Goal: Task Accomplishment & Management: Complete application form

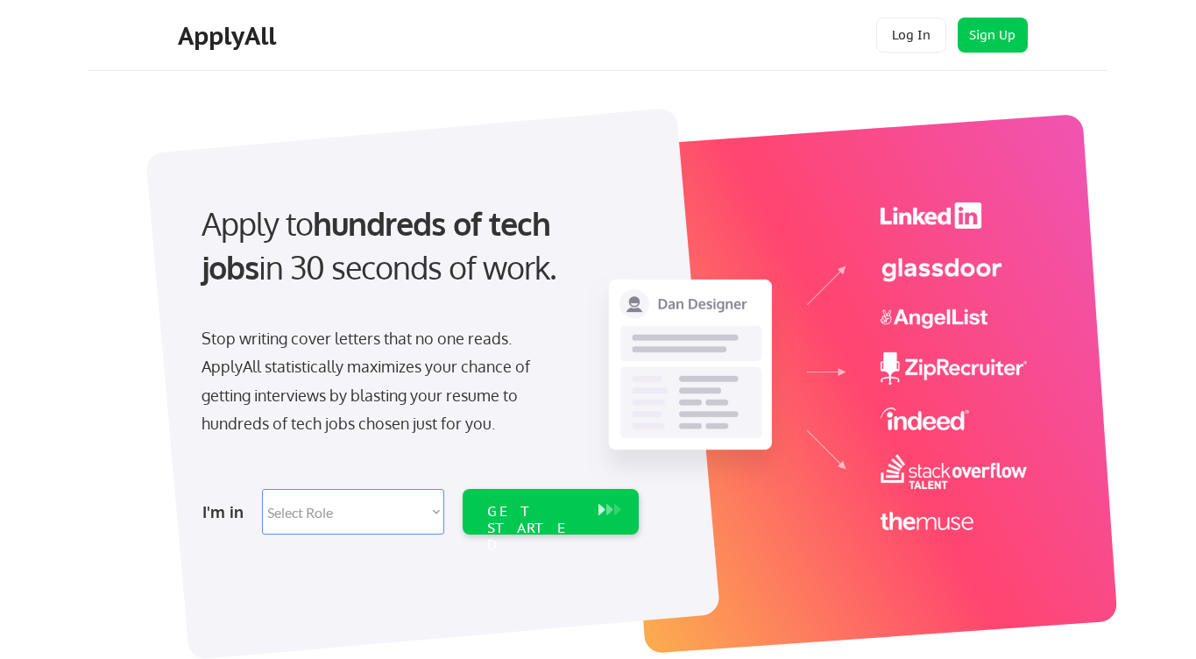
click at [417, 523] on select "Select Role Software Engineering Product Management Customer Success Sales UI/U…" at bounding box center [353, 512] width 182 height 46
select select ""design""
click at [262, 489] on select "Select Role Software Engineering Product Management Customer Success Sales UI/U…" at bounding box center [353, 512] width 182 height 46
select select ""design""
click at [535, 513] on div "GET STARTED" at bounding box center [534, 528] width 94 height 51
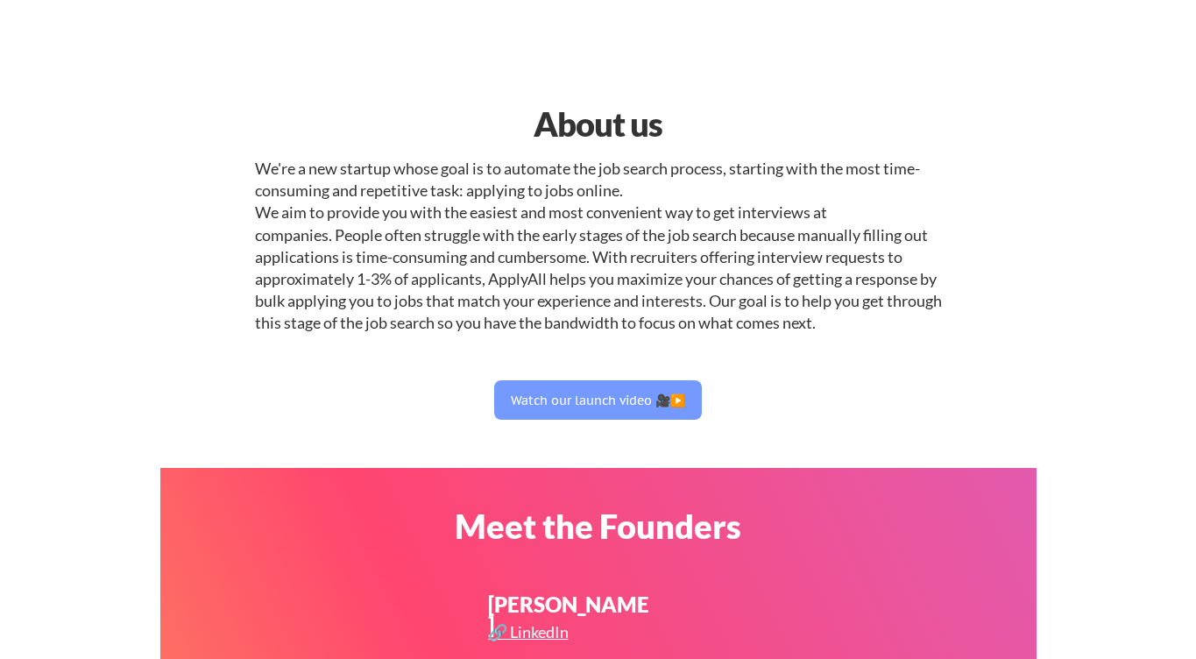
select select ""design""
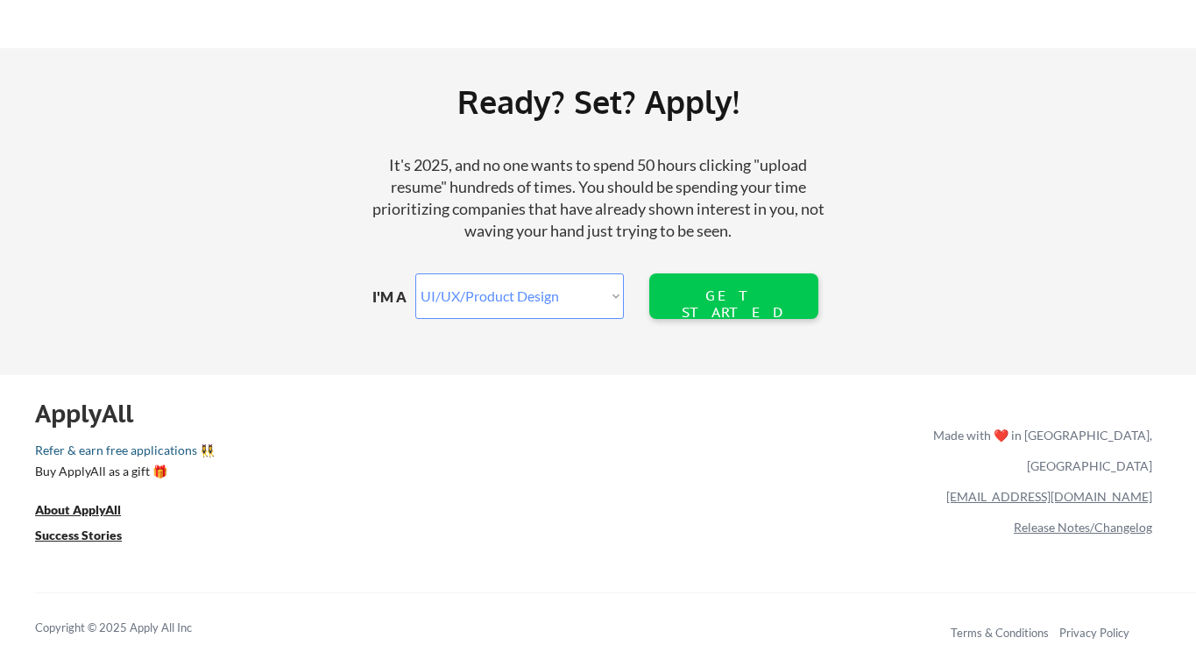
scroll to position [2067, 0]
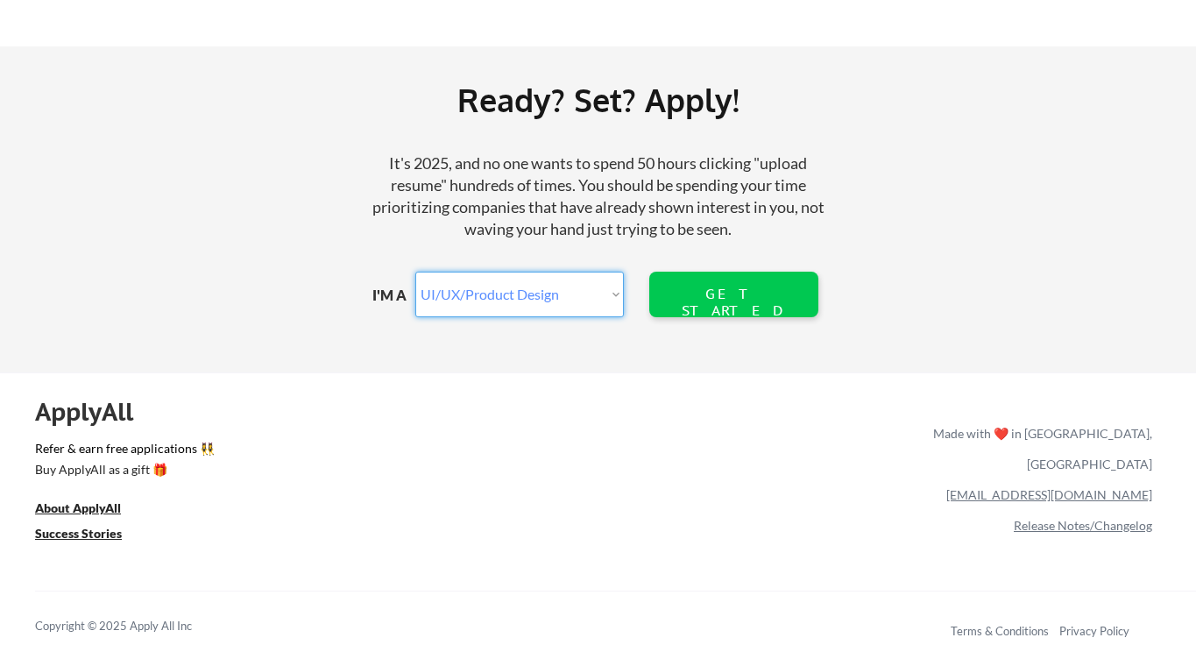
click at [592, 293] on select "Marketer Software Engineering Product Management Customer Success Sales UI/UX/P…" at bounding box center [519, 295] width 208 height 46
click at [415, 272] on select "Marketer Software Engineering Product Management Customer Success Sales UI/UX/P…" at bounding box center [519, 295] width 208 height 46
click at [732, 298] on div "GET STARTED" at bounding box center [733, 302] width 112 height 33
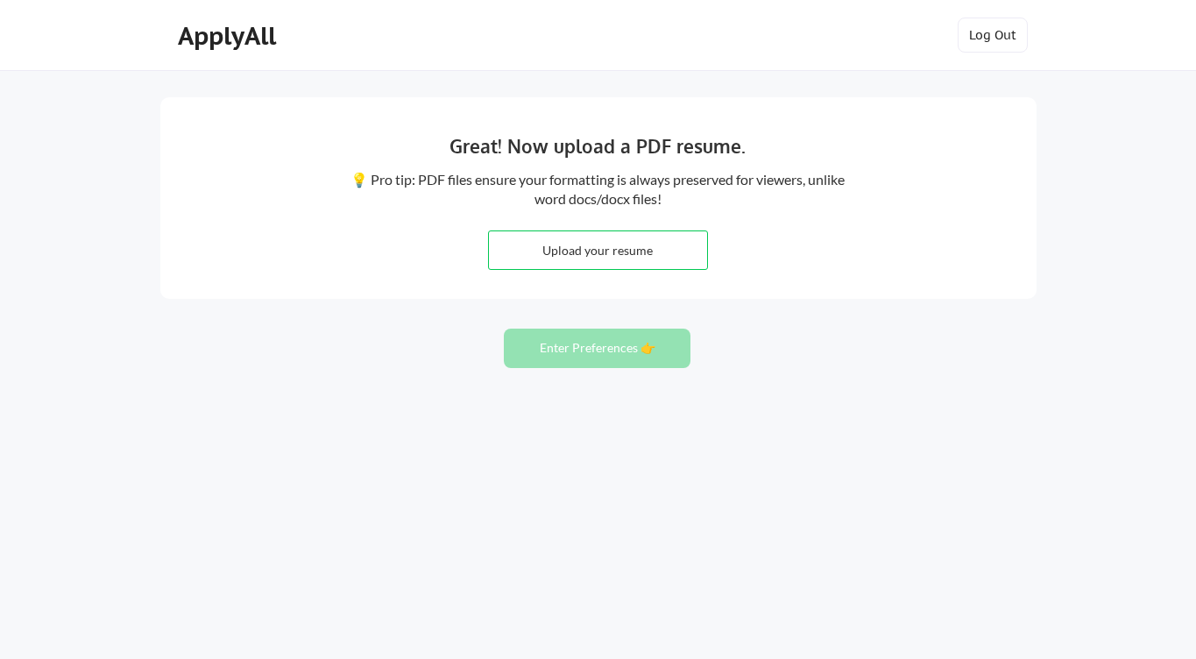
type input "C:\fakepath\[PERSON_NAME] PM CV 825.pdf"
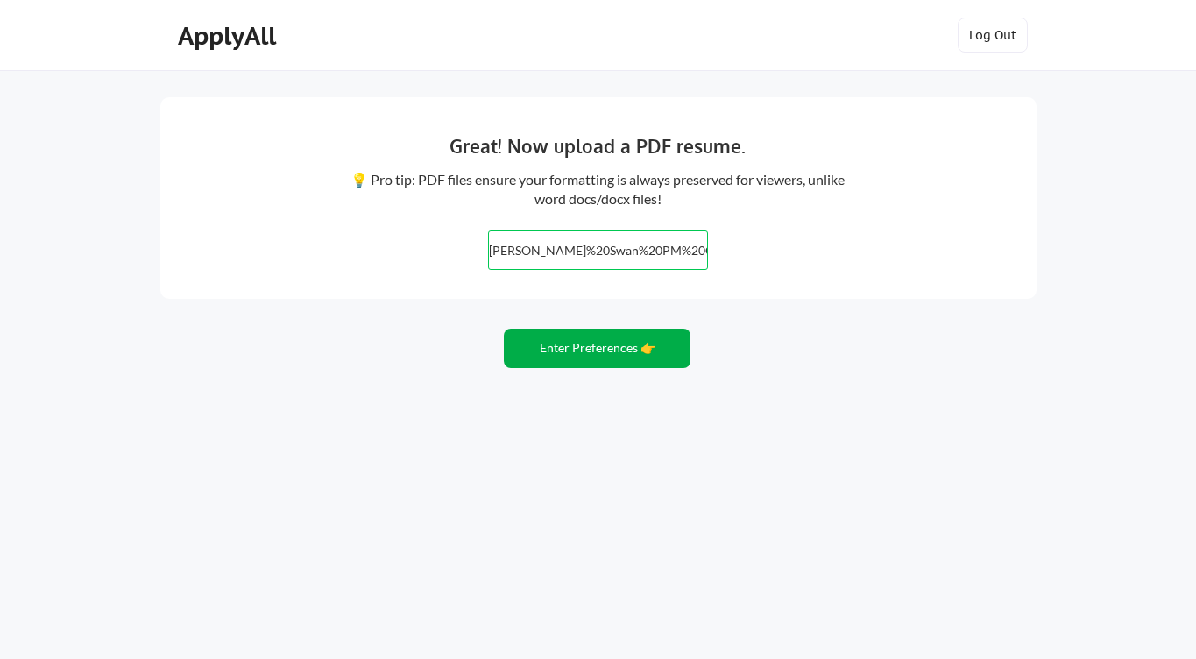
click at [589, 353] on button "Enter Preferences 👉" at bounding box center [597, 348] width 187 height 39
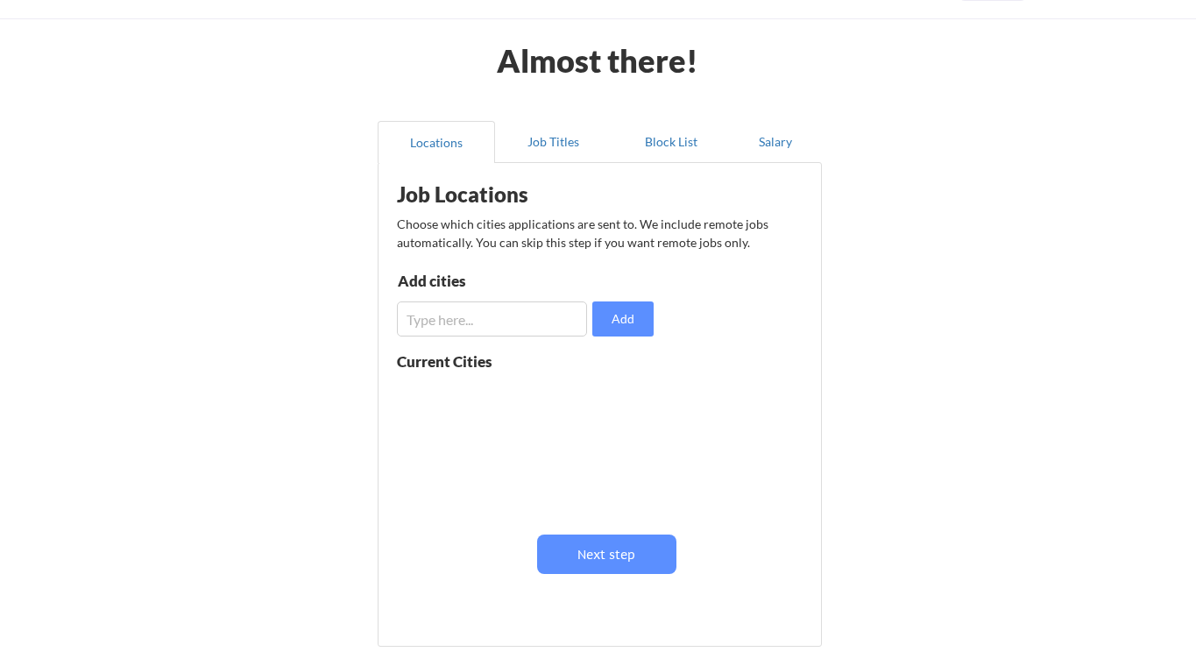
scroll to position [38, 0]
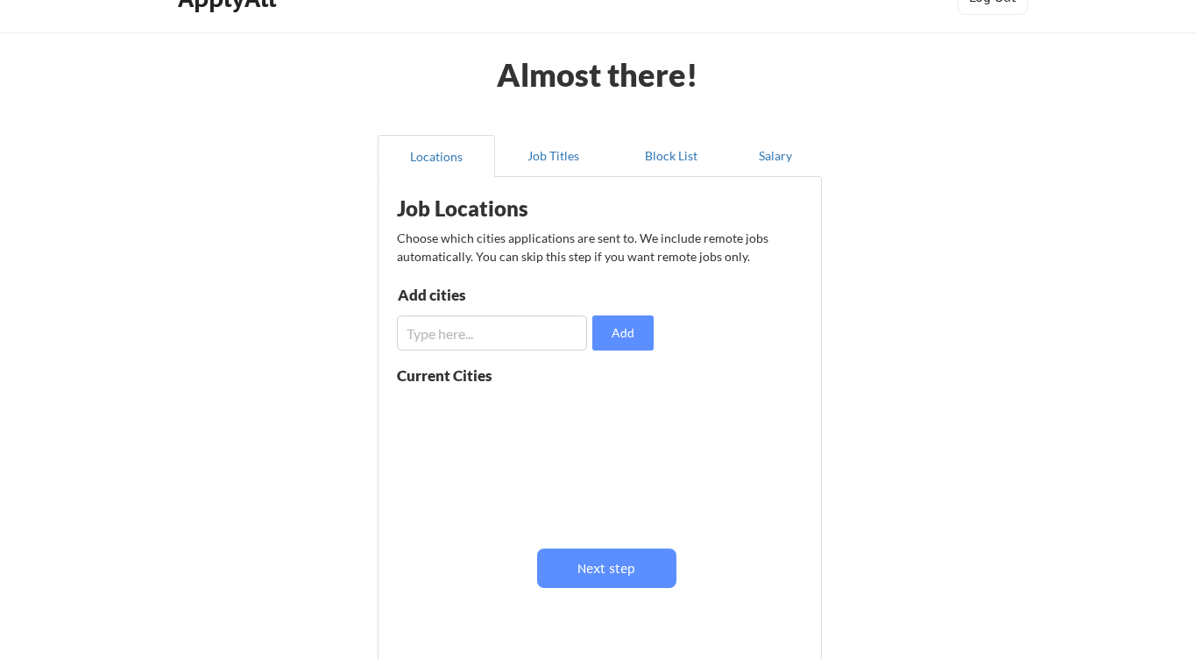
click at [474, 329] on input "input" at bounding box center [492, 332] width 190 height 35
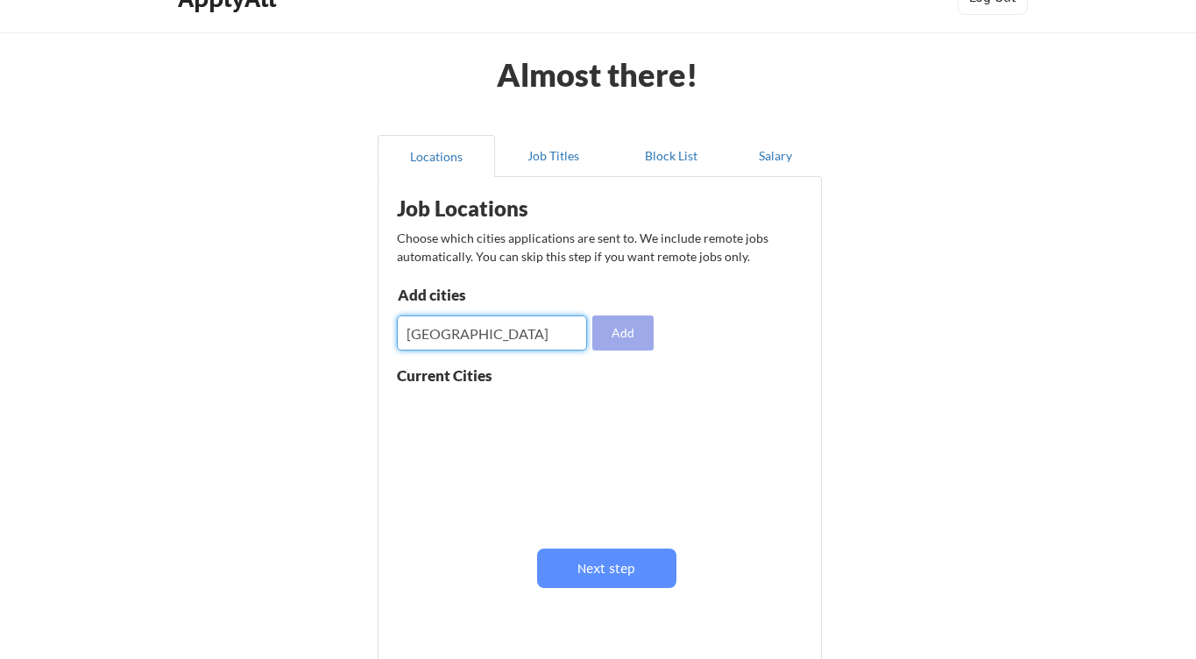
type input "London"
click at [627, 338] on button "Add" at bounding box center [622, 332] width 61 height 35
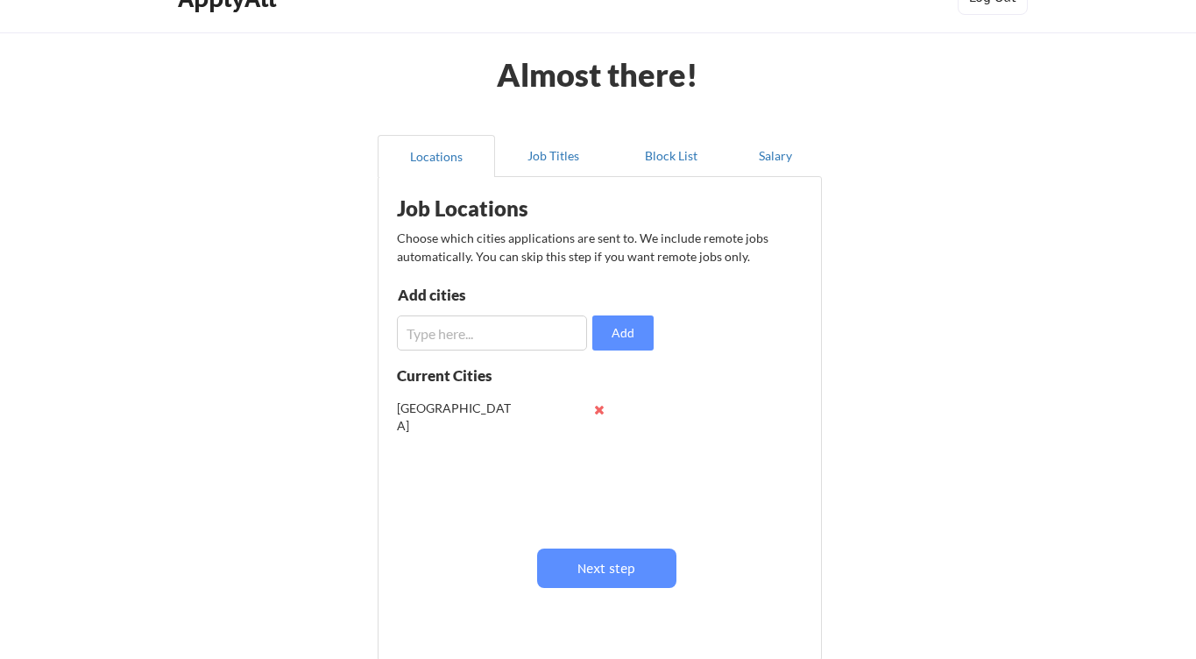
click at [444, 337] on input "input" at bounding box center [492, 332] width 190 height 35
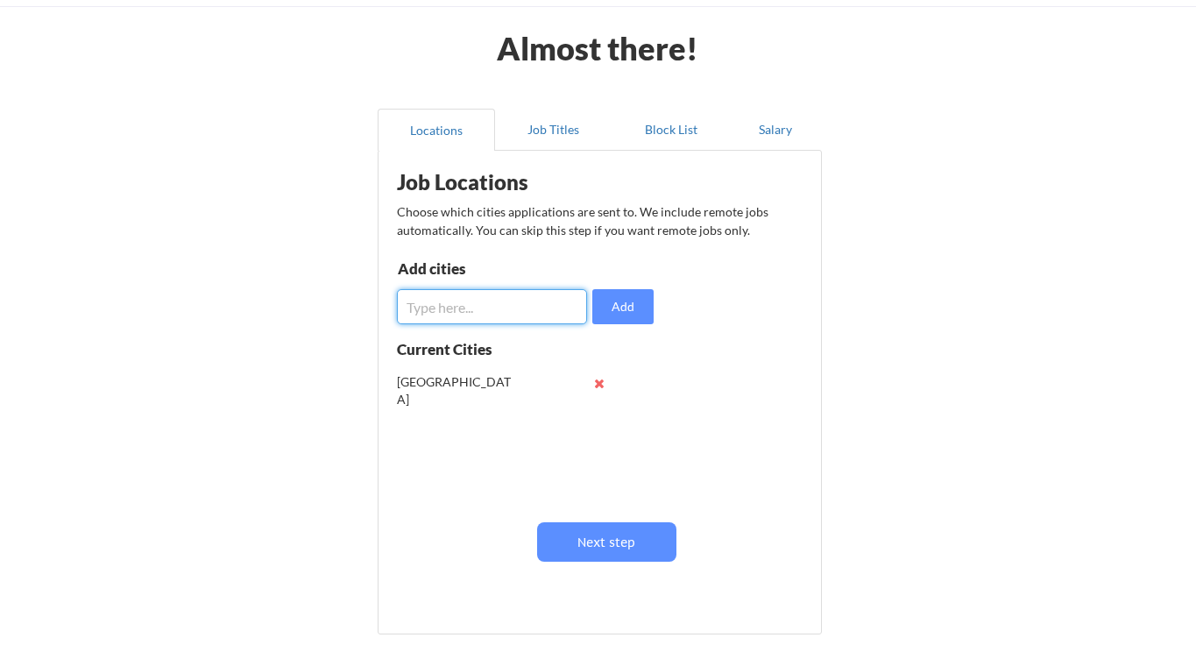
scroll to position [69, 0]
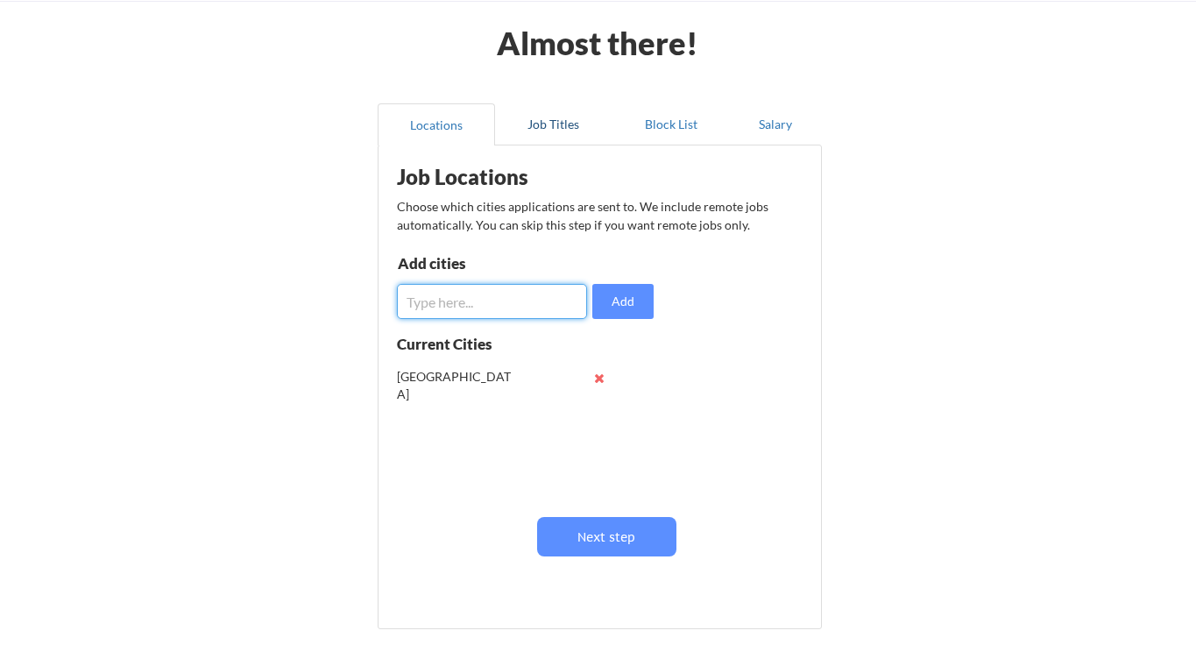
click at [564, 126] on button "Job Titles" at bounding box center [553, 124] width 117 height 42
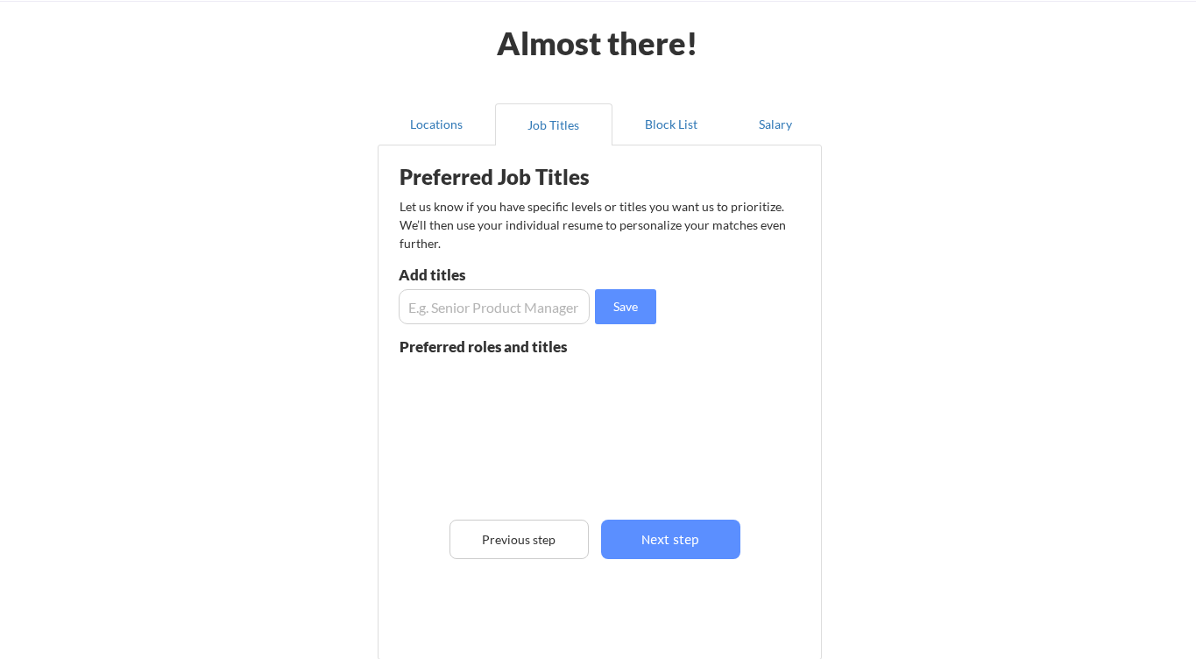
click at [491, 300] on input "input" at bounding box center [494, 306] width 191 height 35
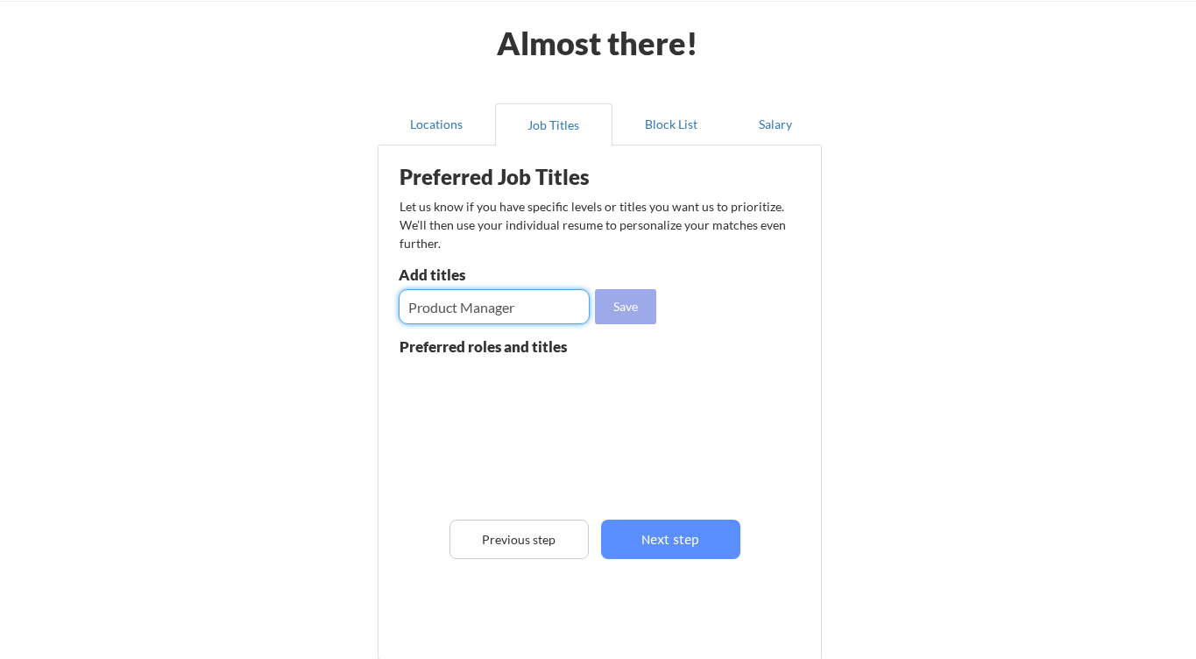
type input "Product Manager"
click at [638, 307] on button "Save" at bounding box center [625, 306] width 61 height 35
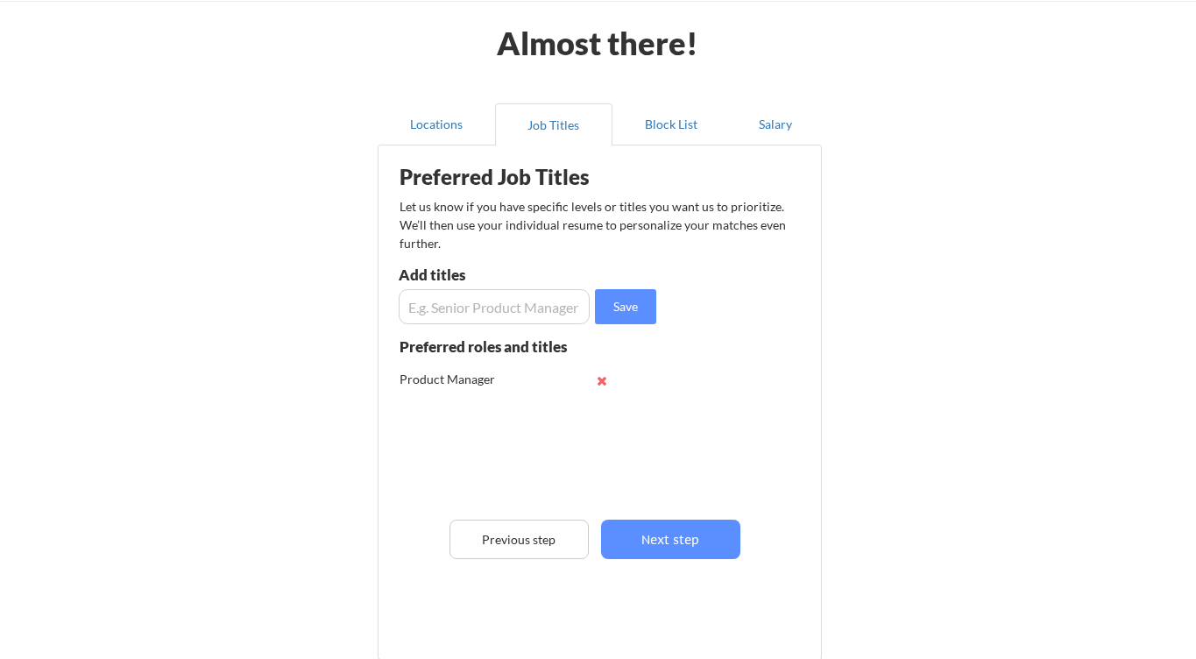
click at [498, 301] on input "input" at bounding box center [494, 306] width 191 height 35
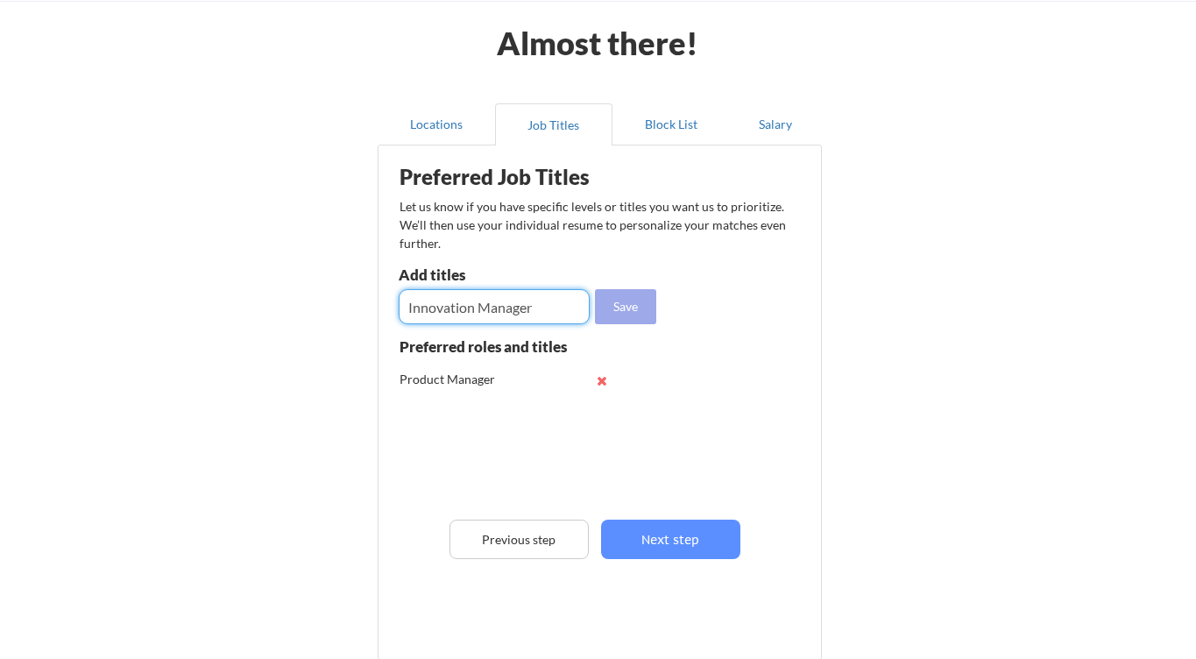
type input "Innovation Manager"
click at [634, 311] on button "Save" at bounding box center [625, 306] width 61 height 35
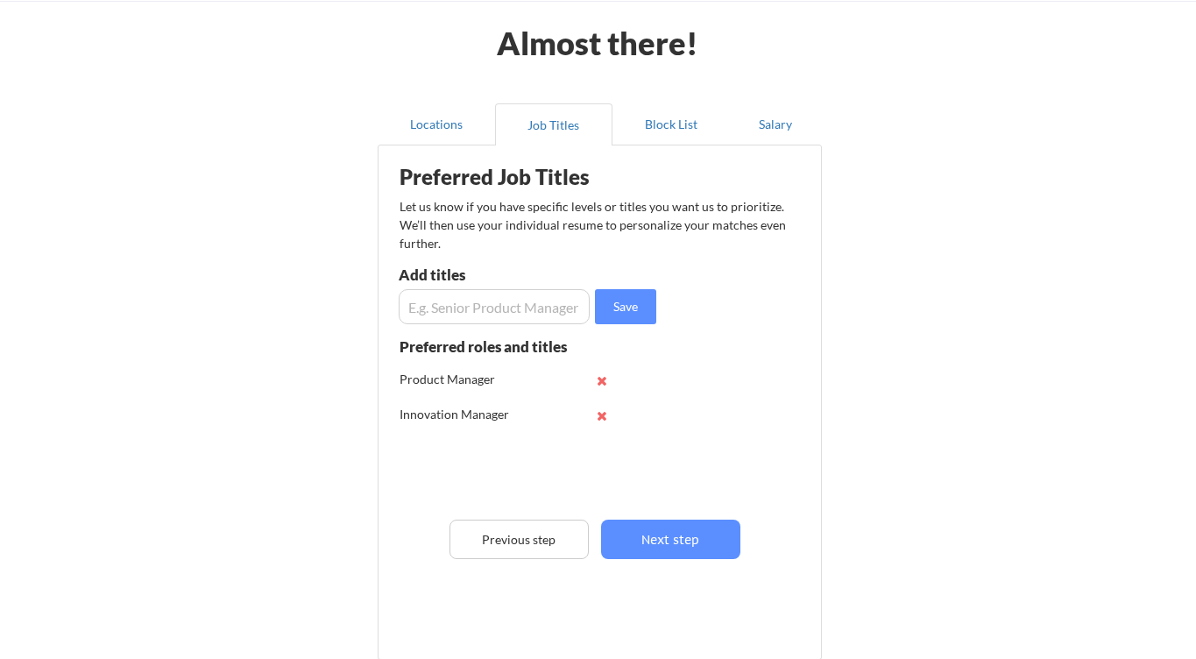
click at [525, 300] on input "input" at bounding box center [494, 306] width 191 height 35
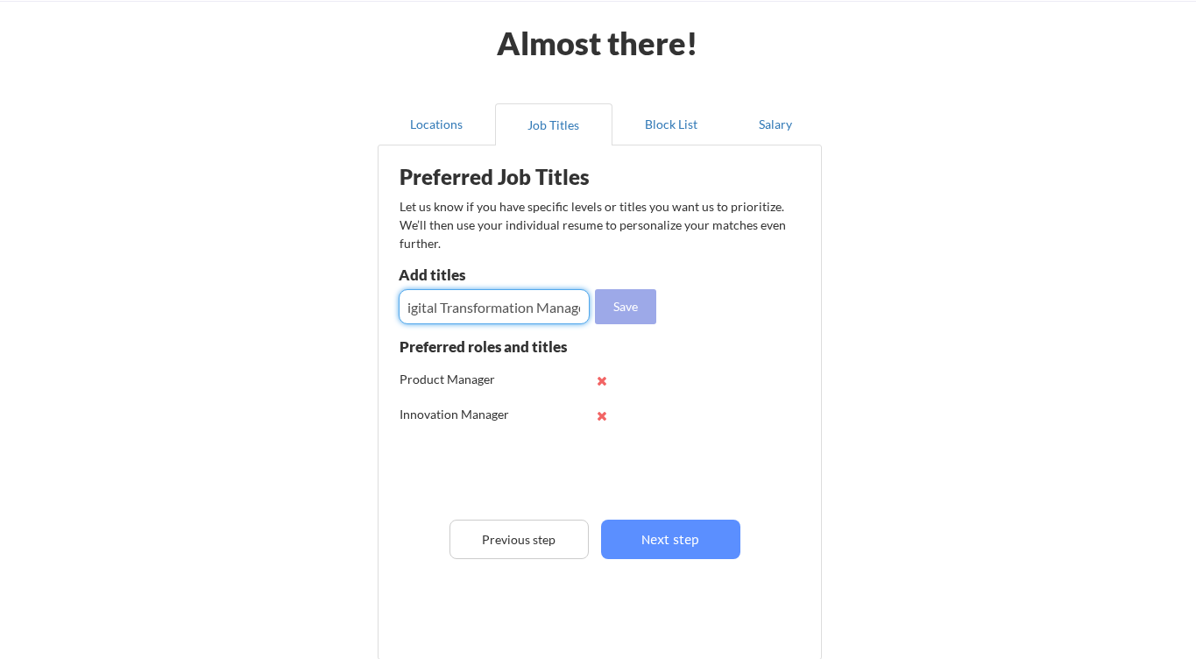
type input "Digital Transformation Manager"
click at [635, 307] on button "Save" at bounding box center [625, 306] width 61 height 35
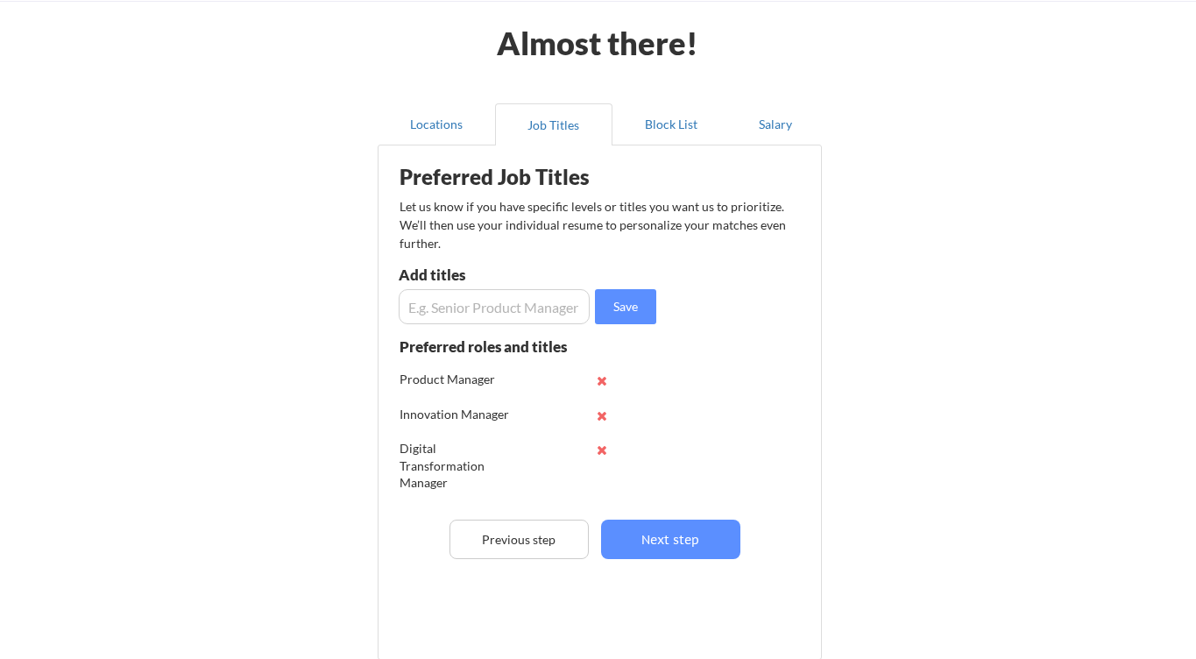
click at [504, 300] on input "input" at bounding box center [494, 306] width 191 height 35
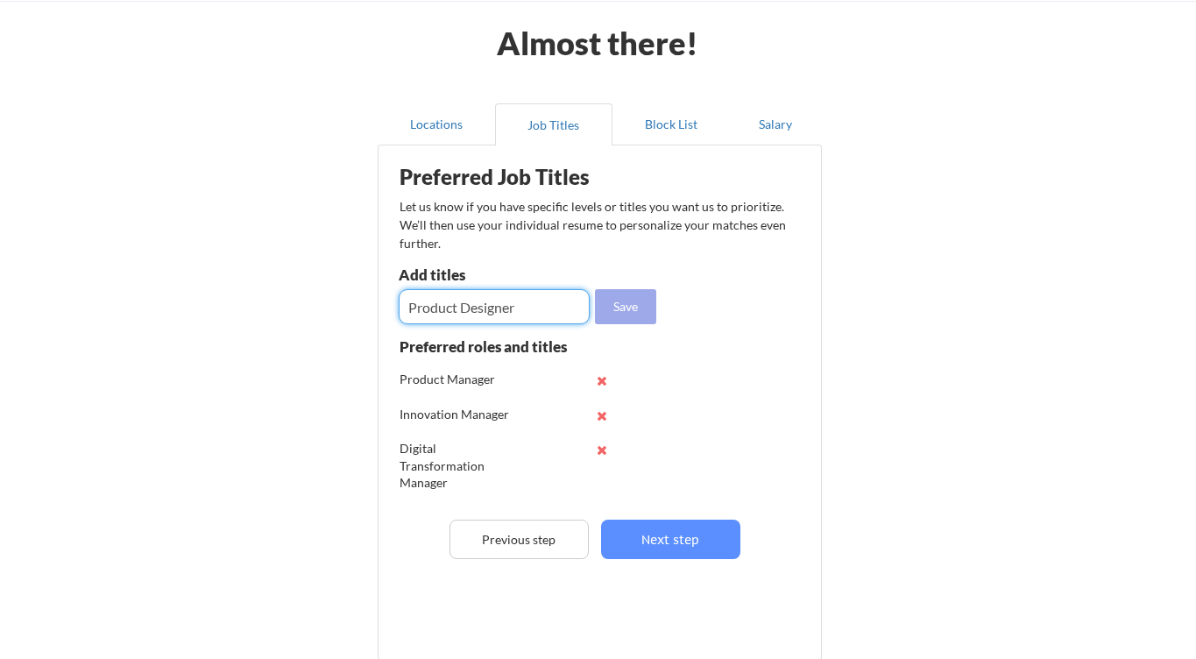
type input "Product Designer"
click at [626, 316] on button "Save" at bounding box center [625, 306] width 61 height 35
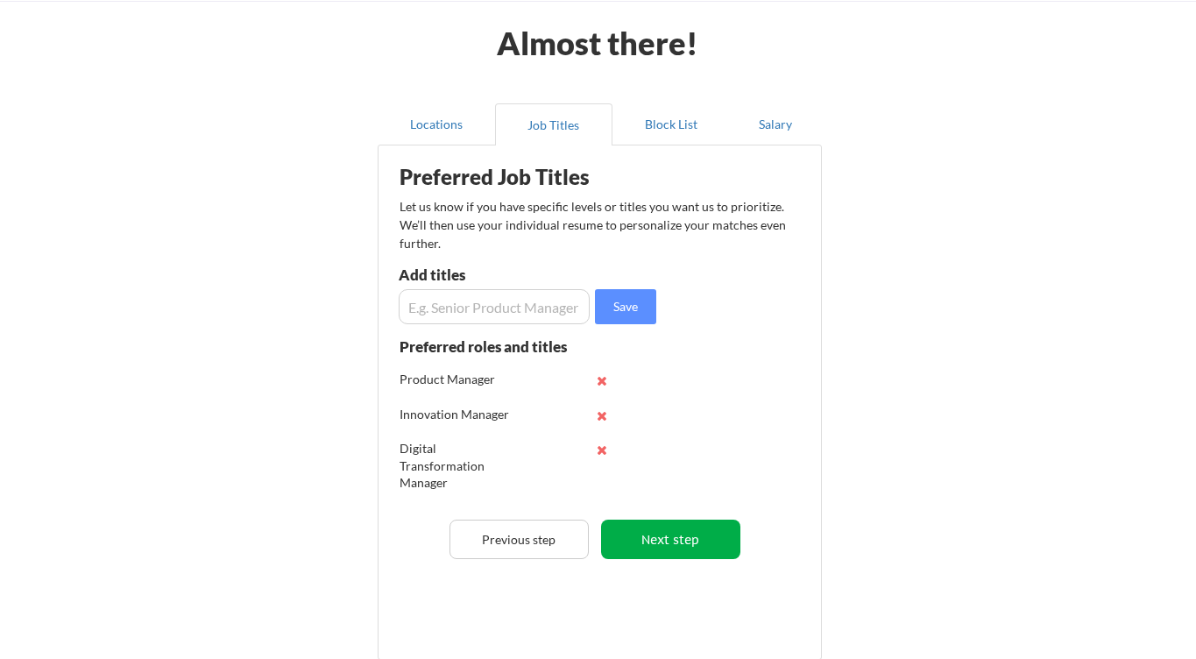
click at [668, 540] on button "Next step" at bounding box center [670, 538] width 139 height 39
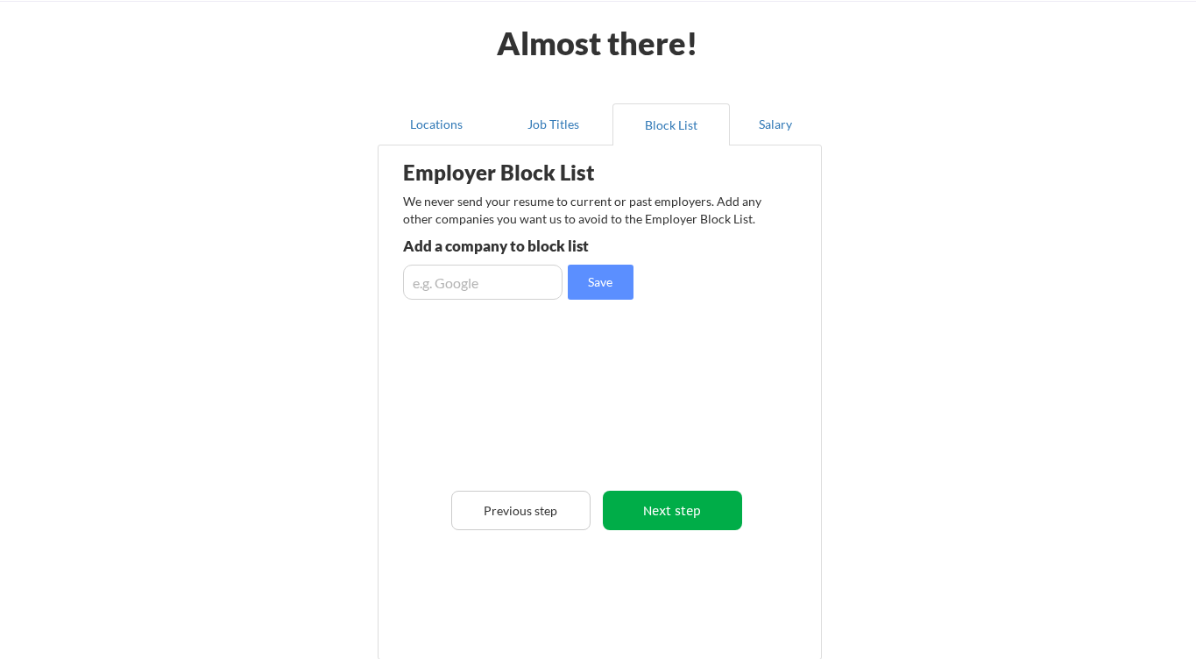
click at [676, 519] on button "Next step" at bounding box center [672, 510] width 139 height 39
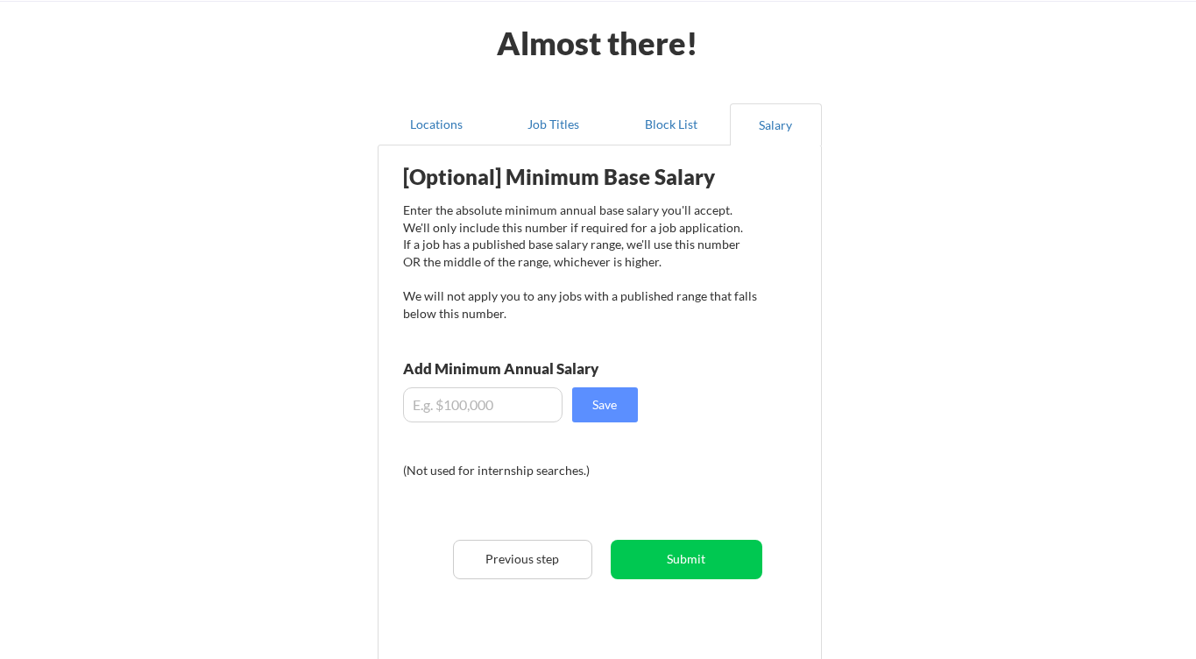
click at [507, 411] on input "input" at bounding box center [482, 404] width 159 height 35
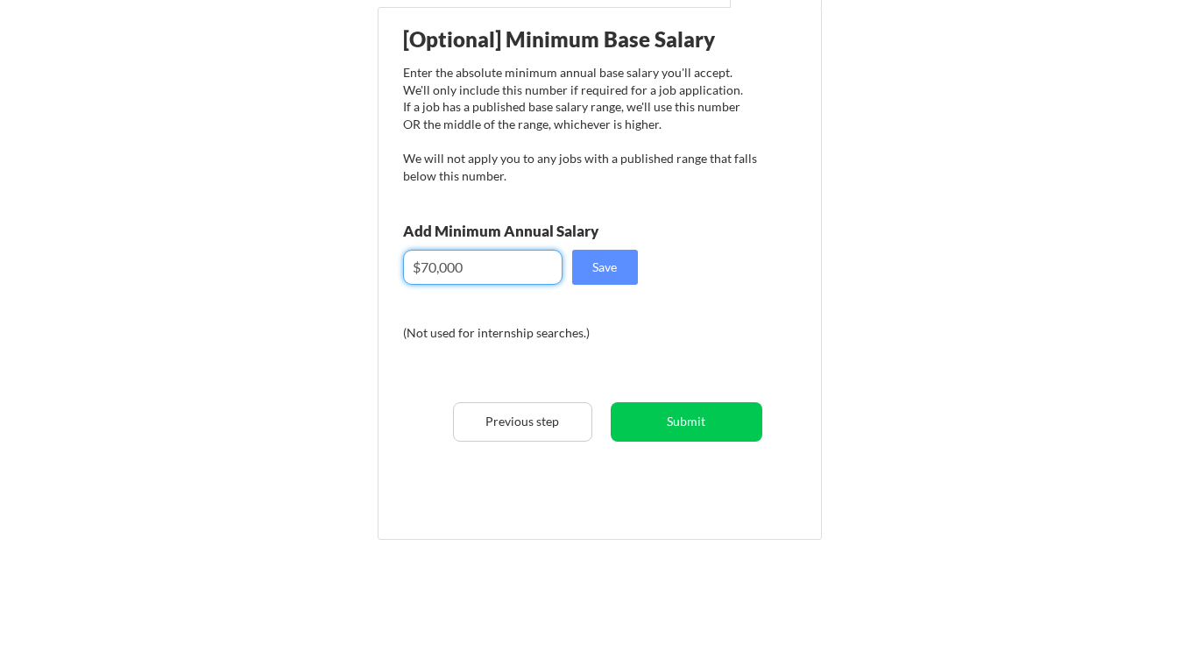
scroll to position [220, 0]
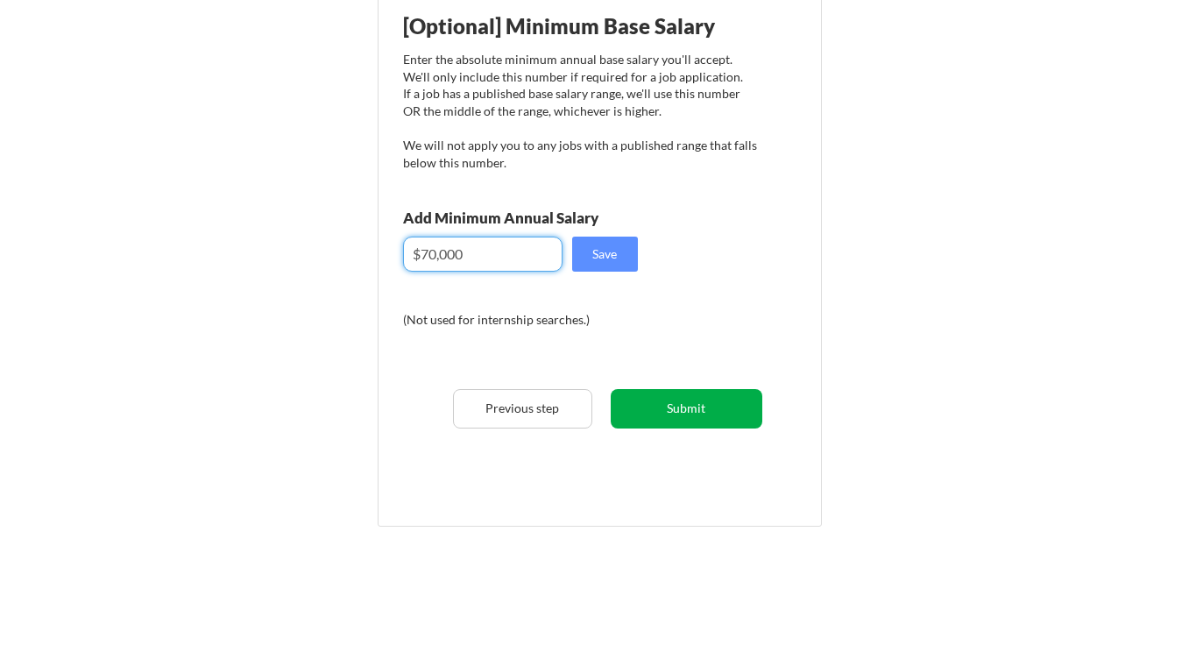
type input "$70,000"
click at [679, 413] on button "Submit" at bounding box center [687, 408] width 152 height 39
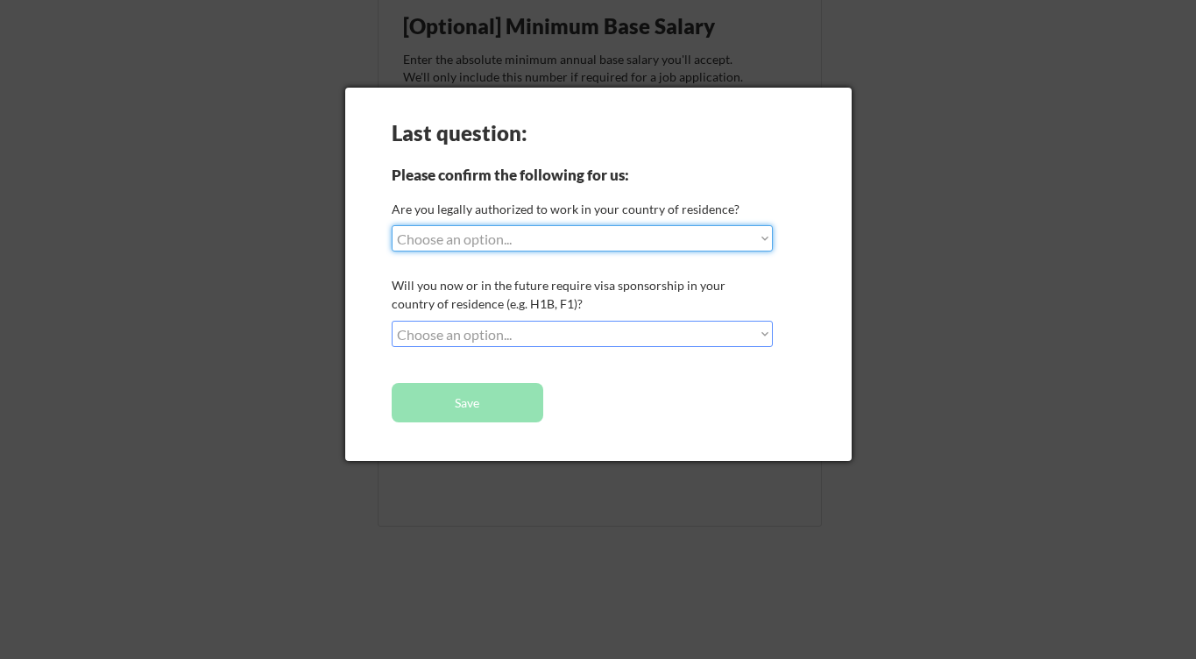
click at [745, 243] on select "Choose an option... Yes, I am a US Citizen Yes, I am a Canadian Citizen Yes, I …" at bounding box center [582, 238] width 381 height 26
select select ""yes__i_am_an_other_permanent_resident""
click at [392, 225] on select "Choose an option... Yes, I am a US Citizen Yes, I am a Canadian Citizen Yes, I …" at bounding box center [582, 238] width 381 height 26
click at [632, 331] on select "Choose an option... No, I will not need sponsorship Yes, I will need sponsorship" at bounding box center [582, 334] width 381 height 26
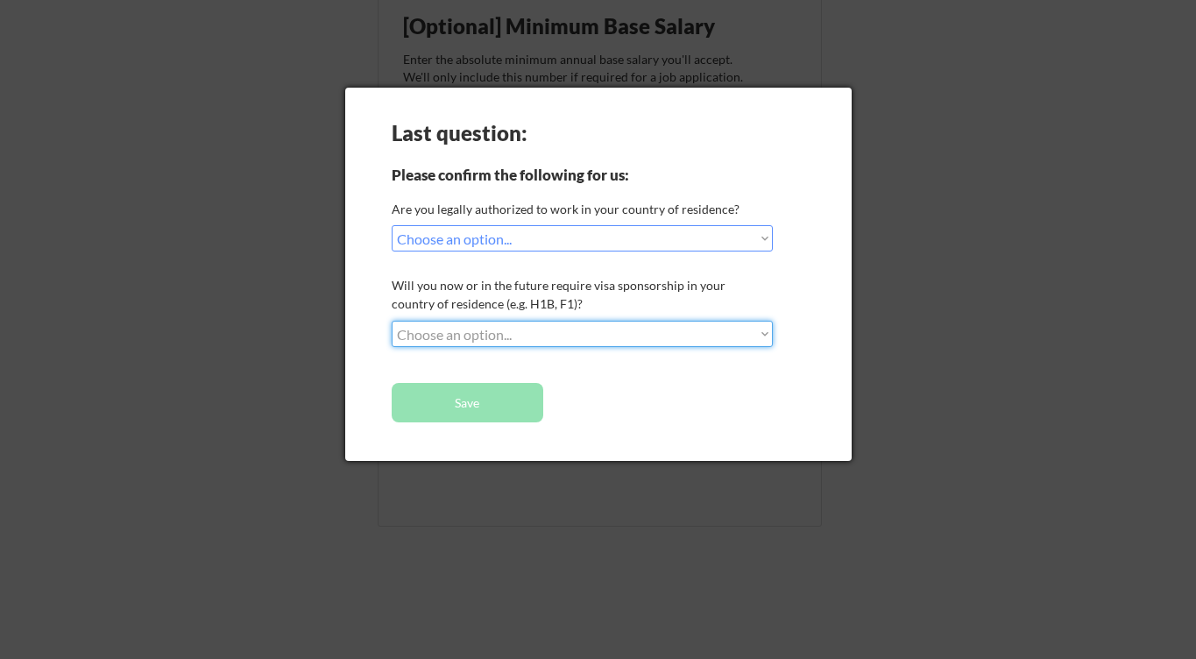
select select ""no__i_will_not_need_sponsorship""
click at [392, 321] on select "Choose an option... No, I will not need sponsorship Yes, I will need sponsorship" at bounding box center [582, 334] width 381 height 26
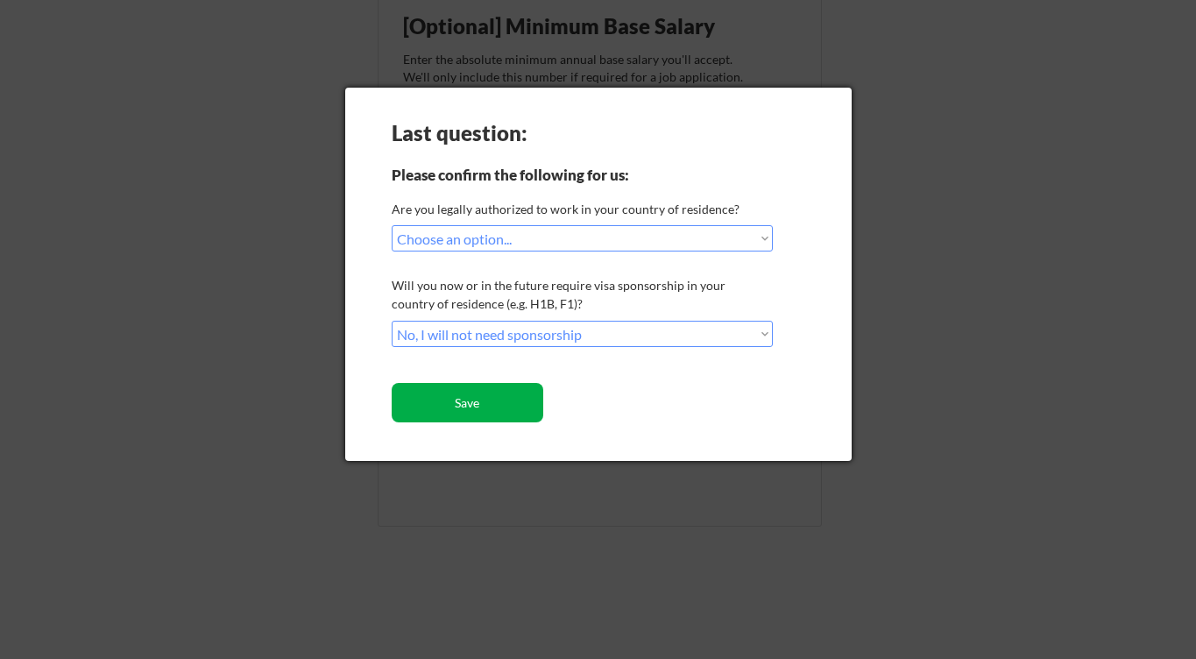
click at [466, 402] on button "Save" at bounding box center [468, 402] width 152 height 39
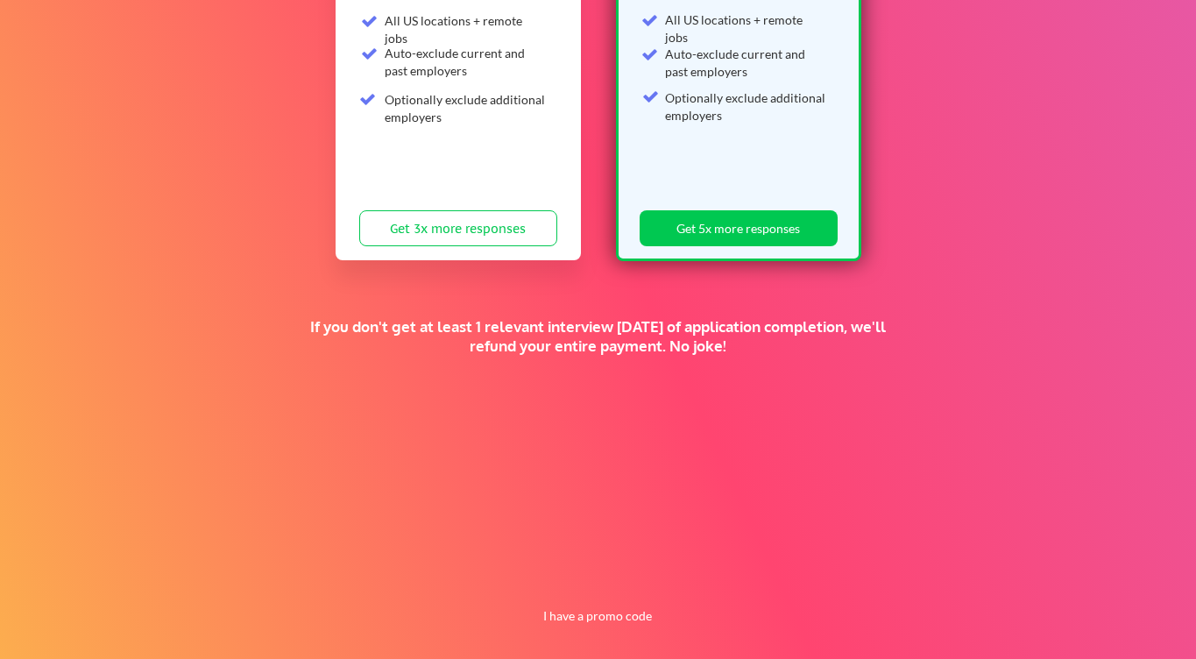
scroll to position [369, 0]
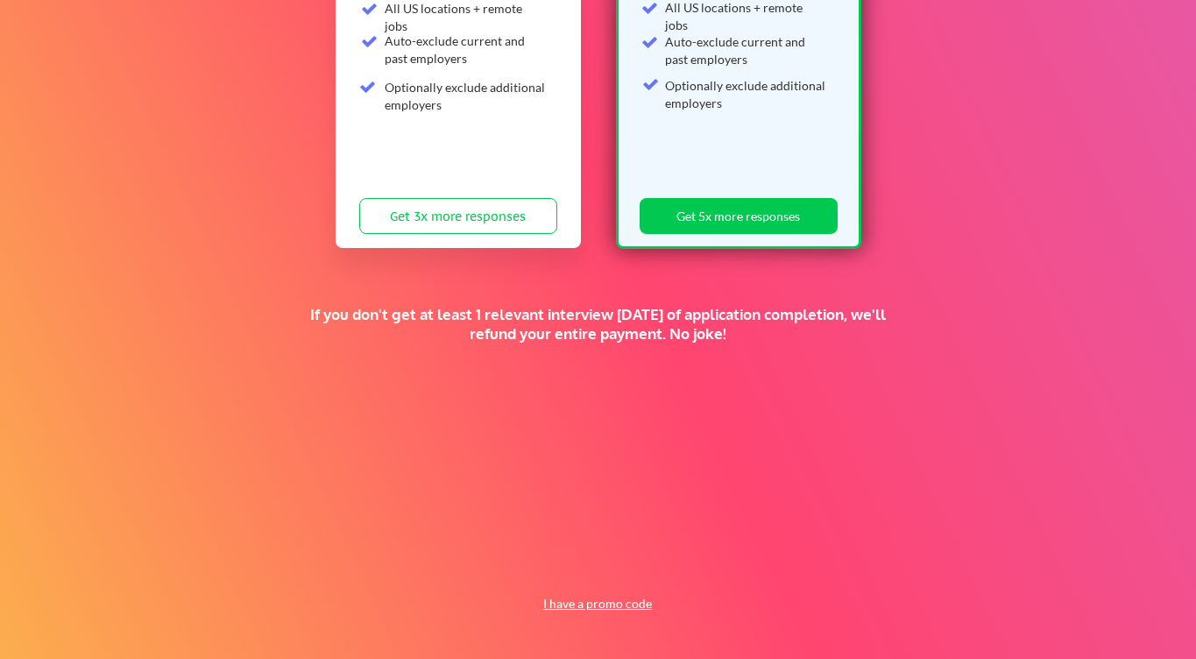
click at [593, 611] on button "I have a promo code" at bounding box center [597, 603] width 129 height 21
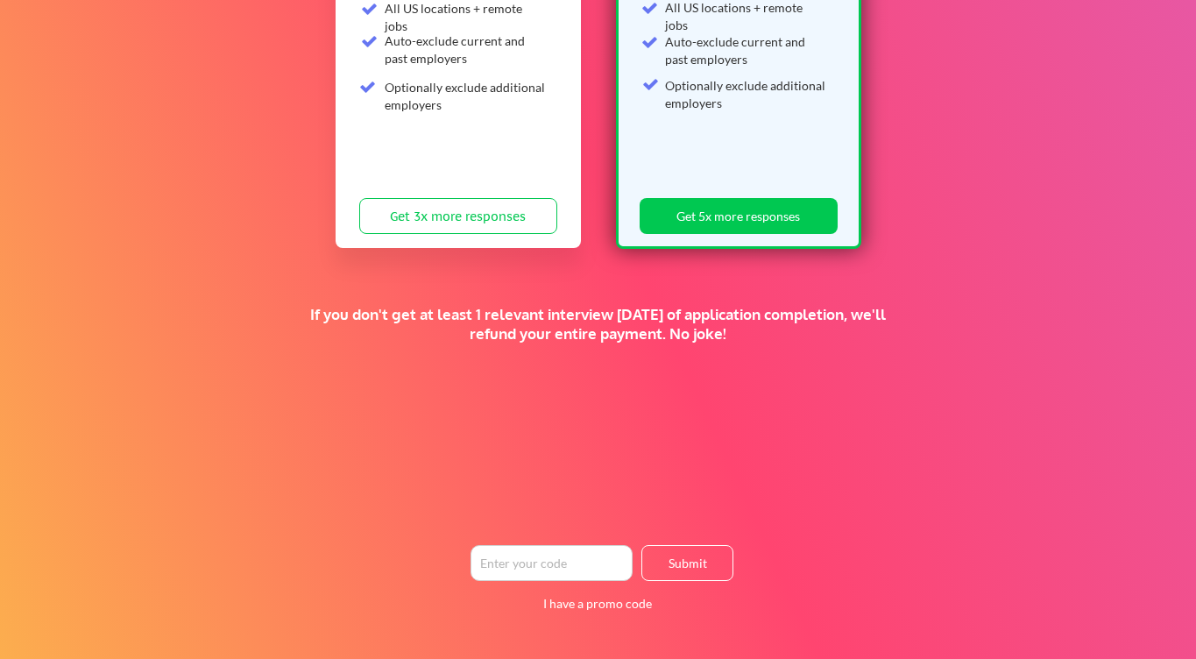
click at [533, 559] on input "input" at bounding box center [551, 563] width 162 height 36
type input "timeismoney"
click at [696, 569] on button "Submit" at bounding box center [687, 563] width 92 height 36
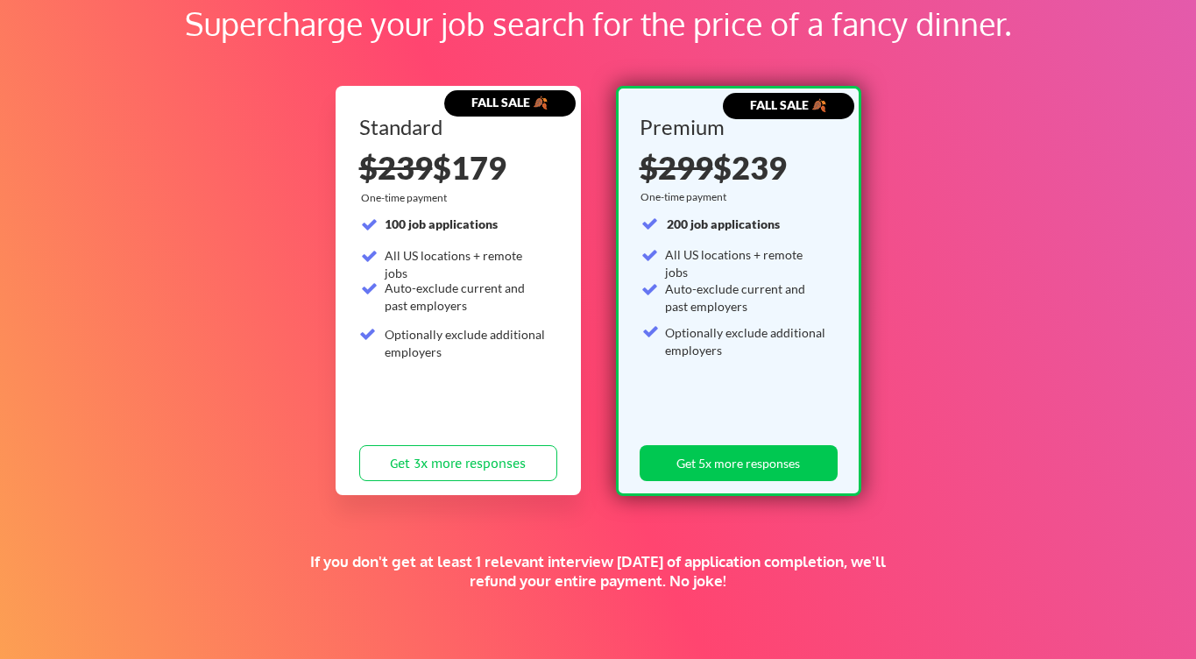
scroll to position [0, 0]
